Goal: Transaction & Acquisition: Book appointment/travel/reservation

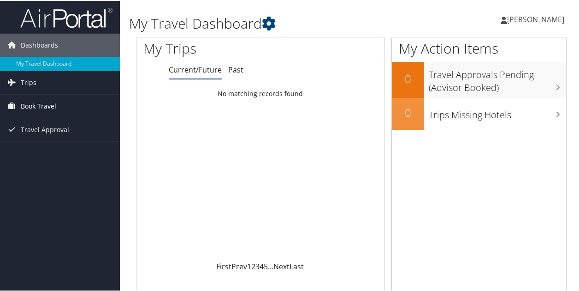
click at [22, 106] on span "Book Travel" at bounding box center [39, 105] width 36 height 23
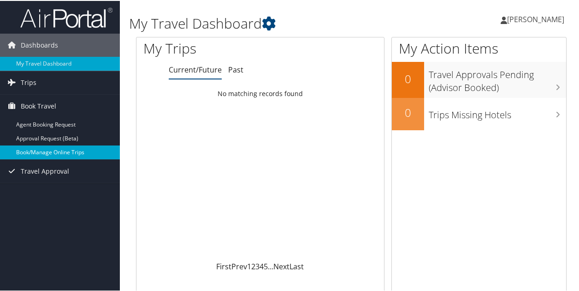
click at [33, 147] on link "Book/Manage Online Trips" at bounding box center [60, 151] width 120 height 14
